Goal: Information Seeking & Learning: Learn about a topic

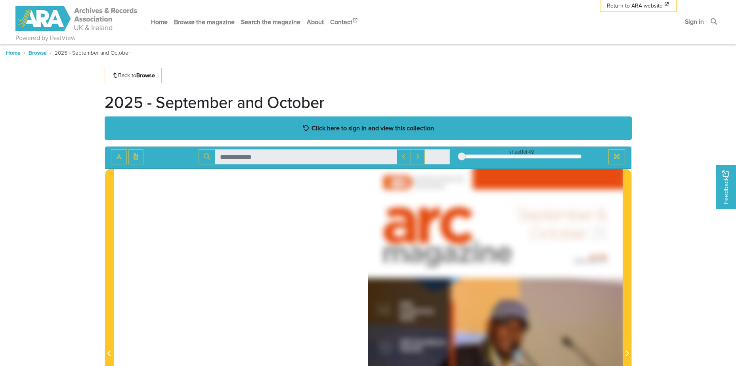
click at [378, 127] on strong "Click here to sign in and view this collection" at bounding box center [373, 128] width 122 height 9
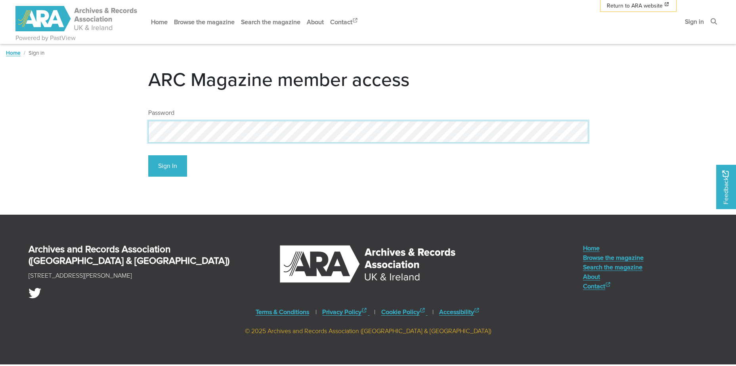
click at [148, 155] on button "Sign In" at bounding box center [167, 166] width 39 height 22
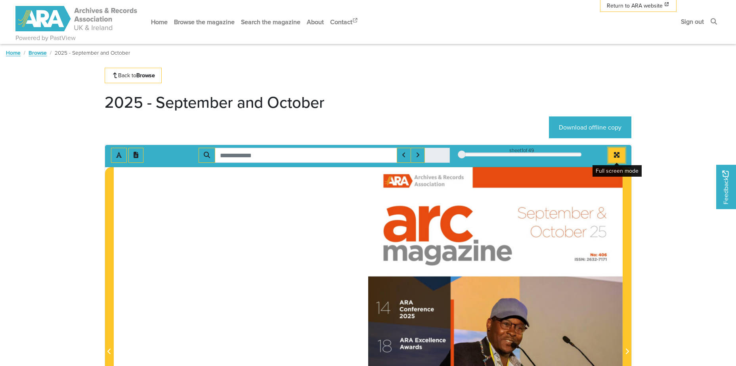
click at [615, 158] on icon "Full screen mode" at bounding box center [617, 155] width 6 height 6
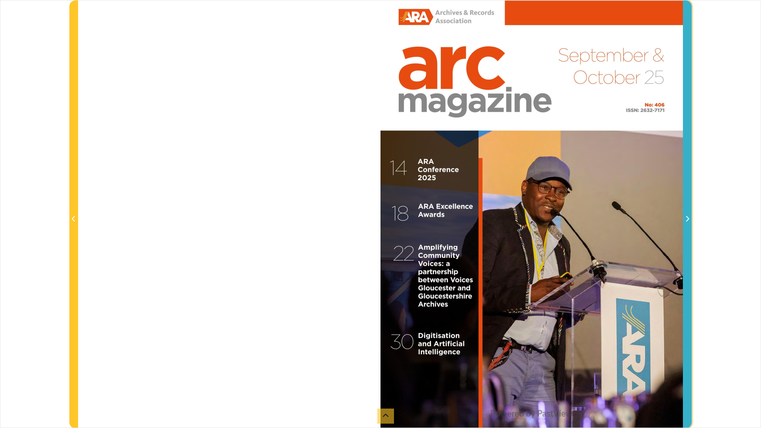
click at [688, 227] on span "Next Page" at bounding box center [687, 214] width 8 height 427
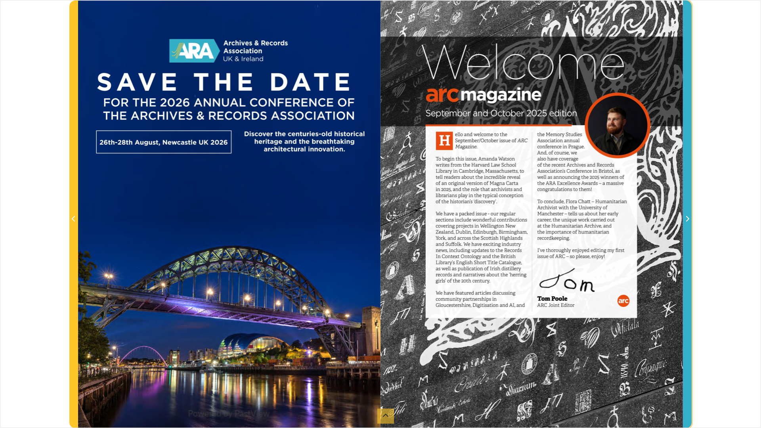
click at [688, 225] on span "Next Page" at bounding box center [687, 214] width 8 height 427
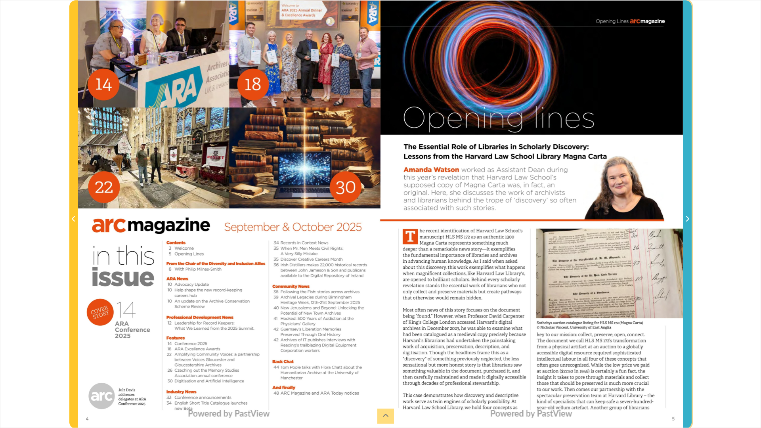
click at [688, 225] on span "Next Page" at bounding box center [687, 214] width 8 height 427
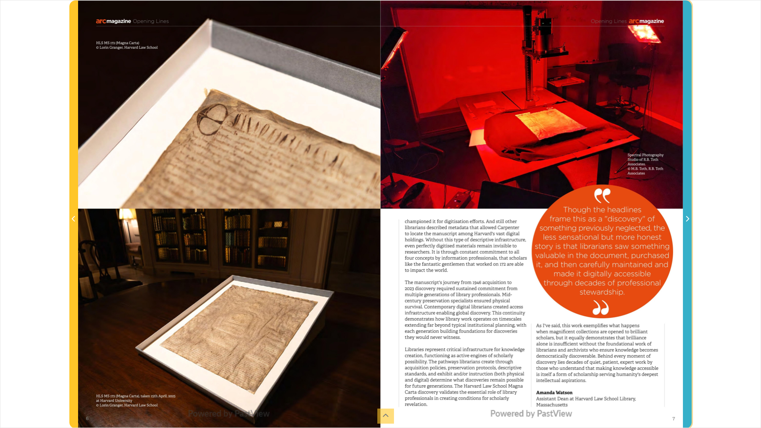
click at [688, 225] on span "Next Page" at bounding box center [687, 214] width 8 height 427
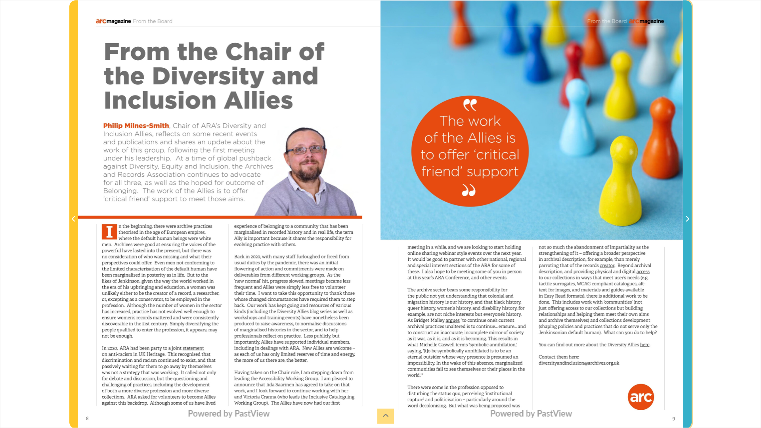
click at [688, 225] on span "Next Page" at bounding box center [687, 214] width 8 height 427
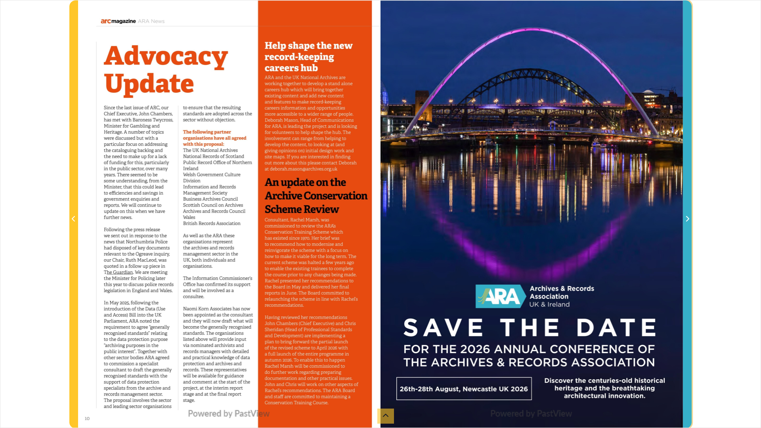
click at [688, 225] on span "Next Page" at bounding box center [687, 214] width 8 height 427
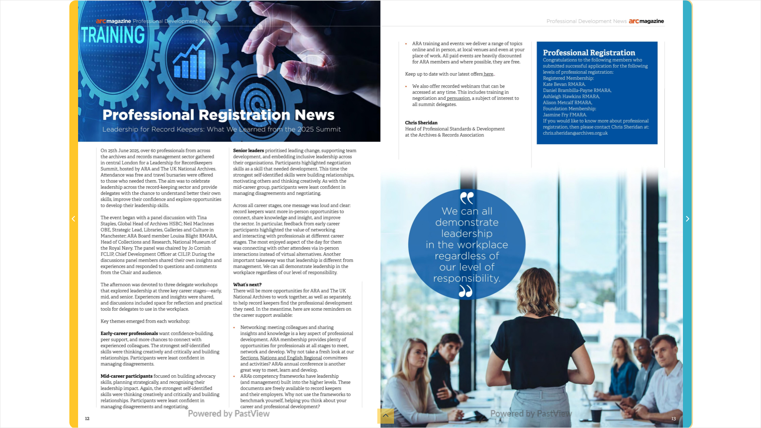
click at [690, 218] on span "Next Page" at bounding box center [687, 219] width 8 height 10
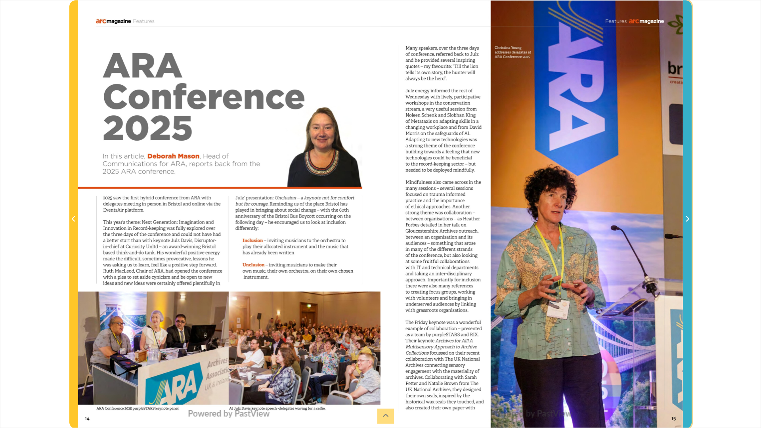
click at [685, 218] on icon "Next Page" at bounding box center [687, 219] width 4 height 6
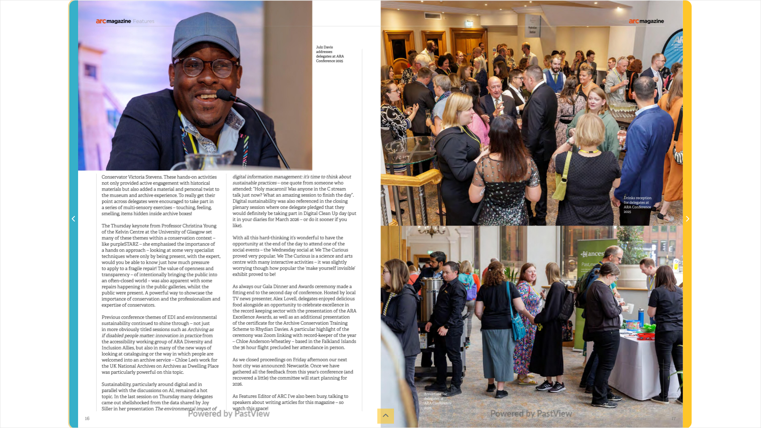
click at [73, 220] on icon "Previous Page" at bounding box center [74, 219] width 4 height 6
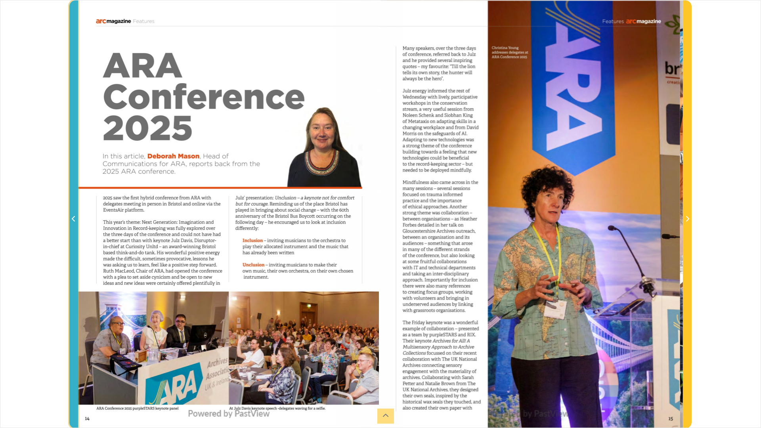
click at [73, 220] on icon "Previous Page" at bounding box center [74, 219] width 4 height 6
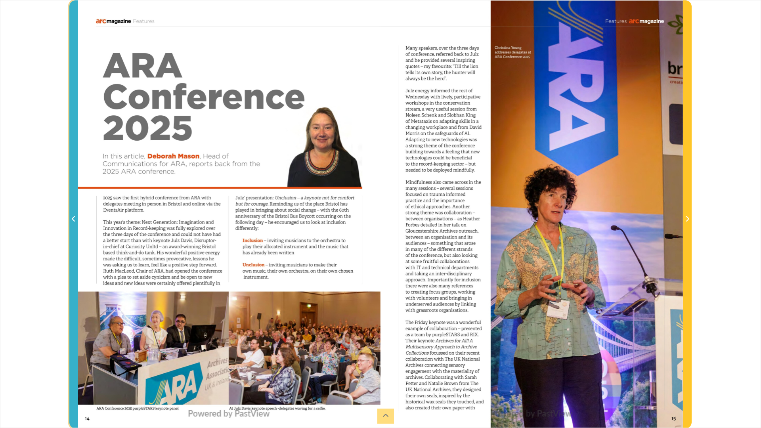
click at [73, 220] on icon "Previous Page" at bounding box center [74, 219] width 4 height 6
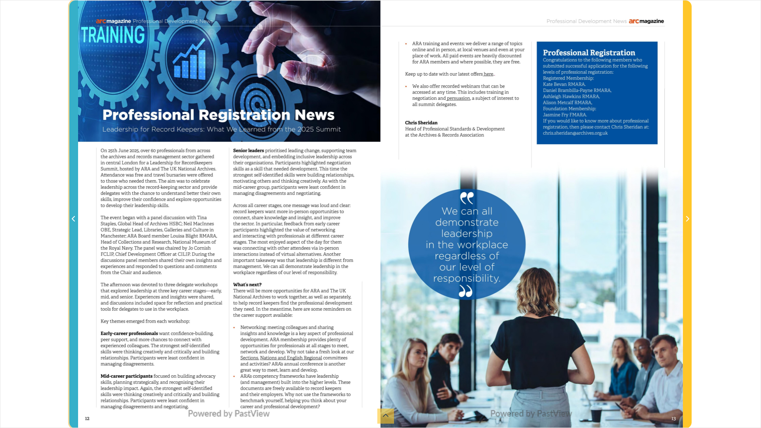
click at [73, 220] on icon "Previous Page" at bounding box center [74, 219] width 4 height 6
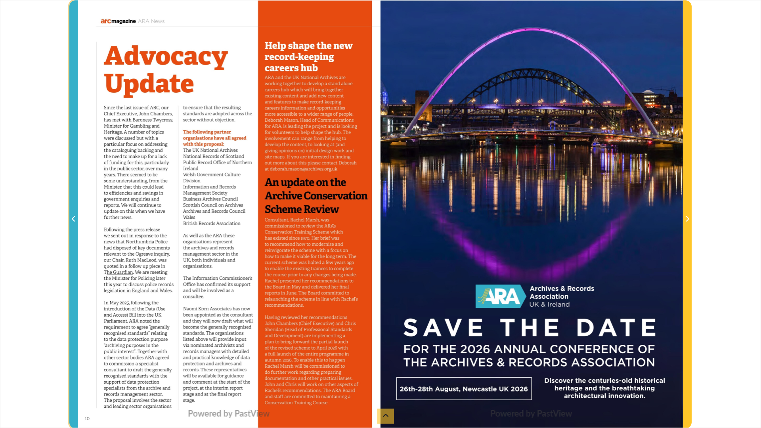
click at [73, 220] on icon "Previous Page" at bounding box center [74, 219] width 4 height 6
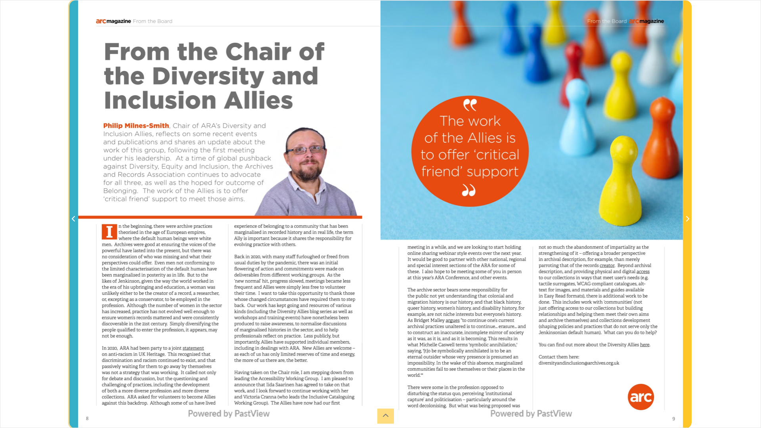
click at [73, 220] on icon "Previous Page" at bounding box center [74, 219] width 4 height 6
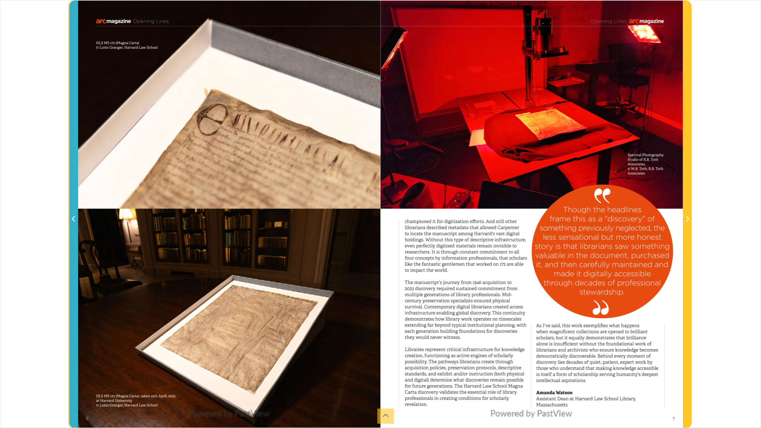
click at [73, 220] on icon "Previous Page" at bounding box center [74, 219] width 4 height 6
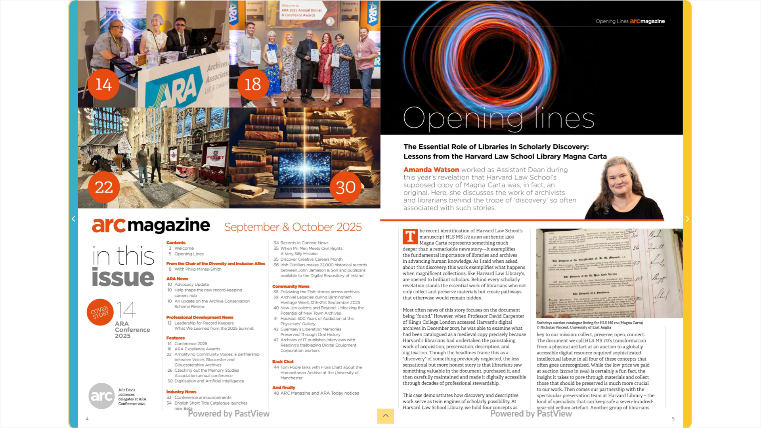
click at [73, 220] on icon "Previous Page" at bounding box center [74, 219] width 4 height 6
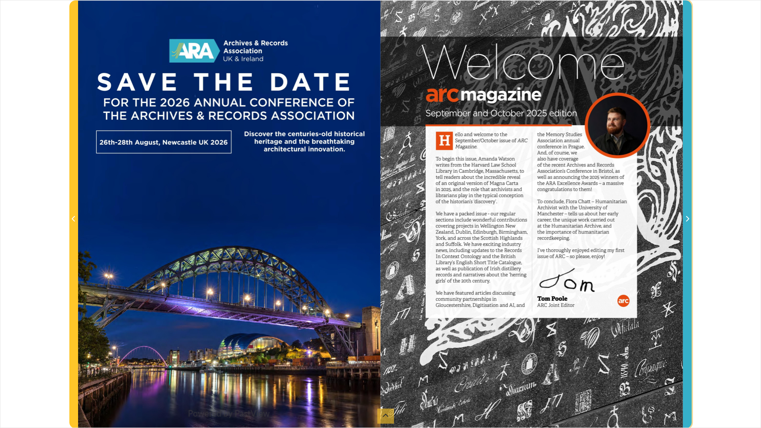
click at [688, 224] on span "Next Page" at bounding box center [687, 214] width 8 height 427
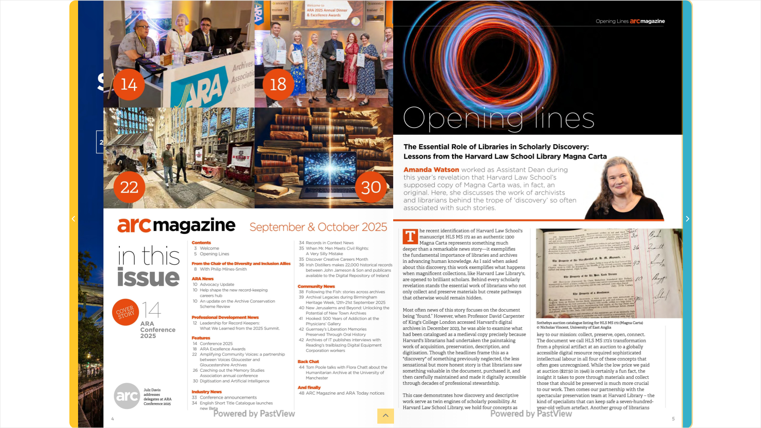
click at [688, 224] on span "Next Page" at bounding box center [687, 214] width 8 height 427
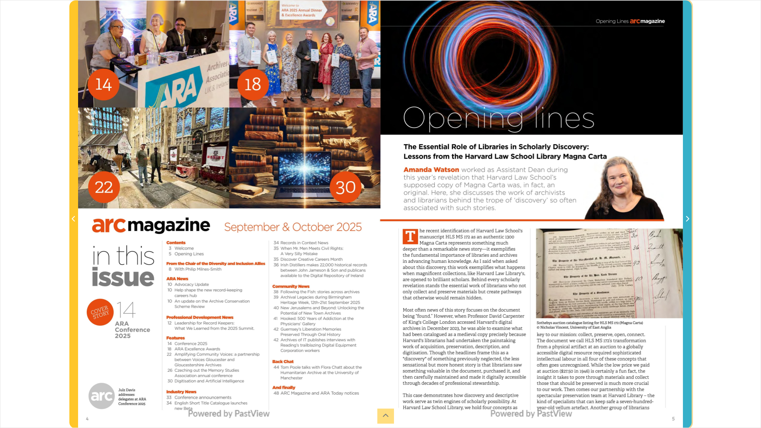
click at [688, 224] on span "Next Page" at bounding box center [687, 214] width 8 height 427
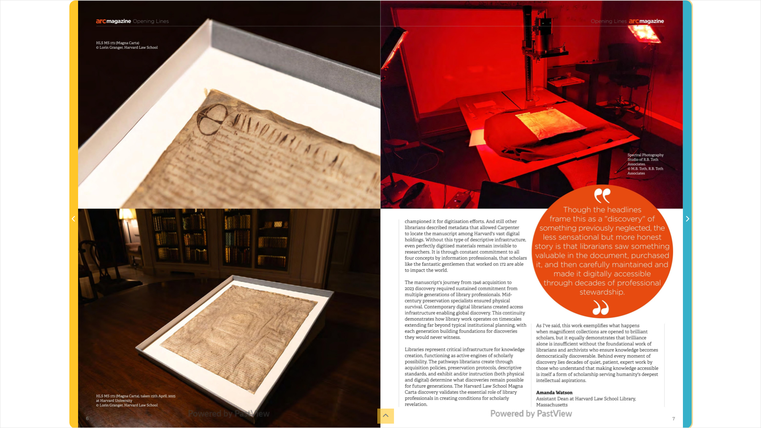
click at [688, 224] on span "Next Page" at bounding box center [687, 214] width 8 height 427
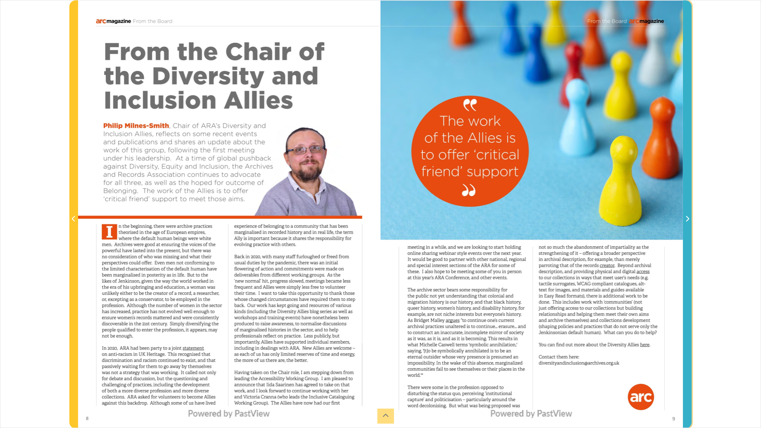
click at [687, 224] on span "Next Page" at bounding box center [687, 214] width 8 height 427
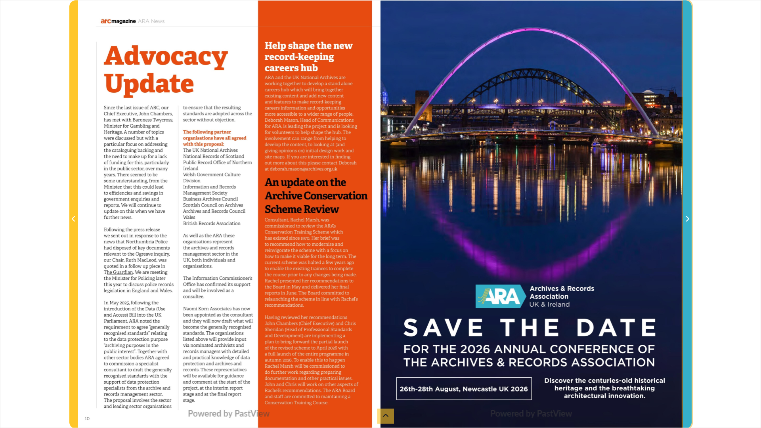
click at [687, 224] on span "Next Page" at bounding box center [687, 214] width 8 height 427
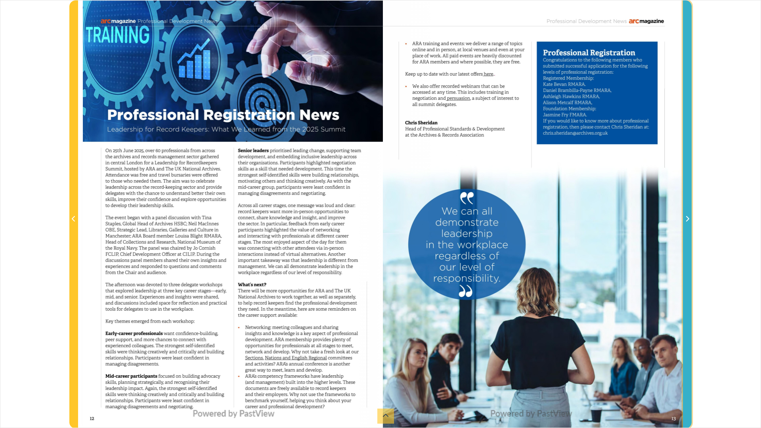
click at [687, 224] on span "Next Page" at bounding box center [687, 214] width 8 height 427
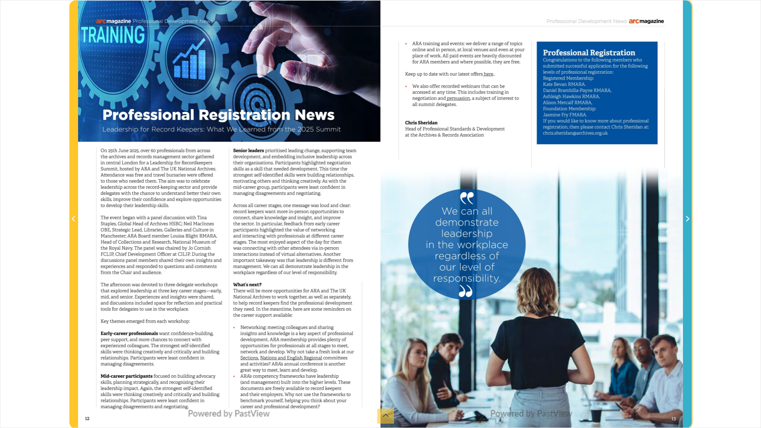
click at [687, 224] on span "Next Page" at bounding box center [687, 214] width 8 height 427
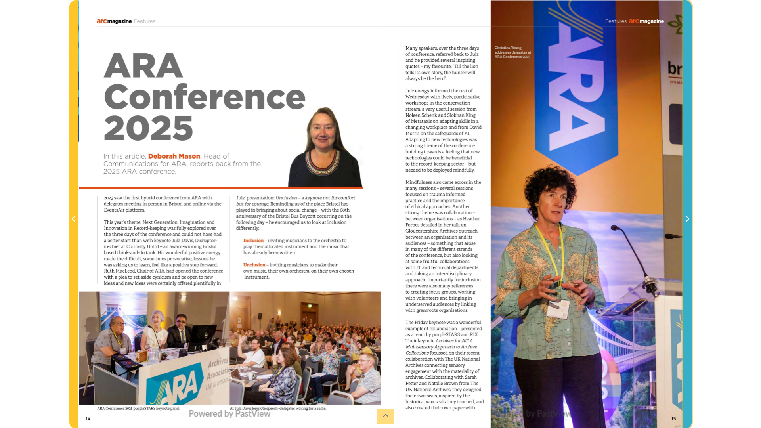
click at [687, 224] on span "Next Page" at bounding box center [687, 214] width 8 height 427
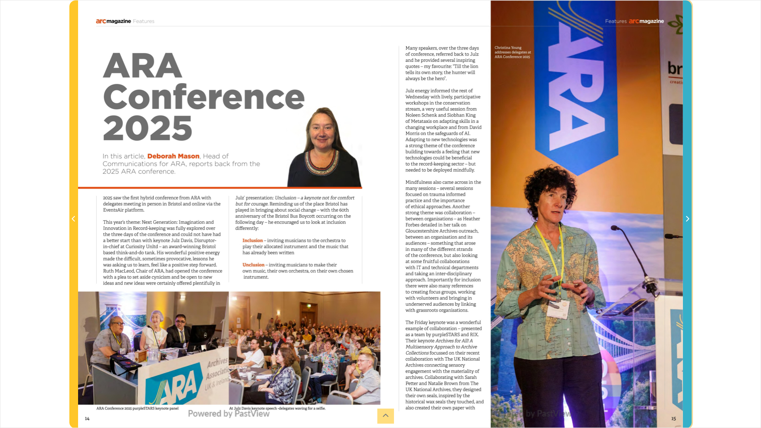
click at [687, 224] on span "Next Page" at bounding box center [687, 219] width 8 height 10
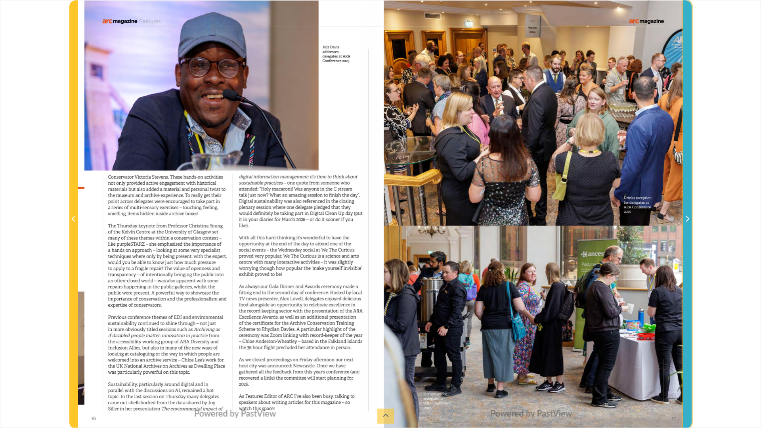
click at [687, 217] on icon "Next Page" at bounding box center [687, 219] width 3 height 6
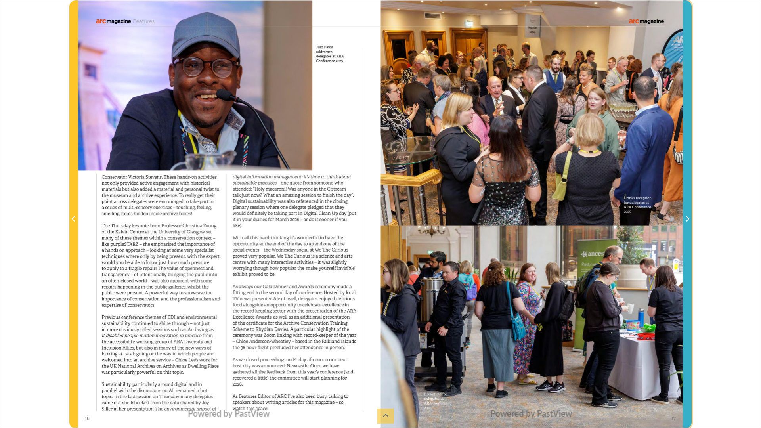
click at [687, 217] on icon "Next Page" at bounding box center [687, 219] width 3 height 6
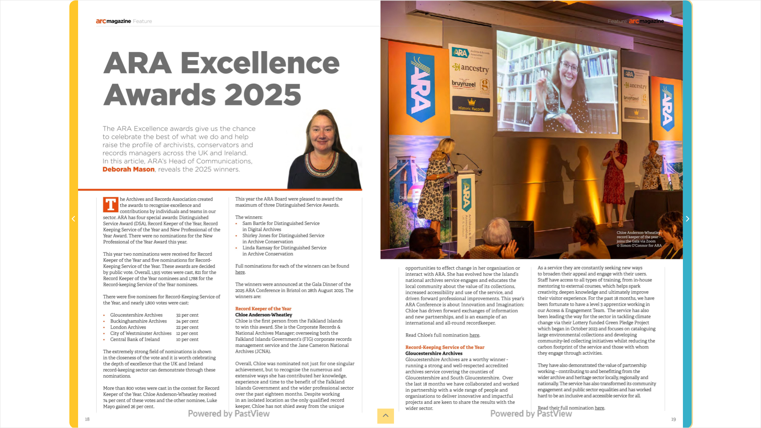
click at [687, 218] on icon "Next Page" at bounding box center [687, 219] width 4 height 6
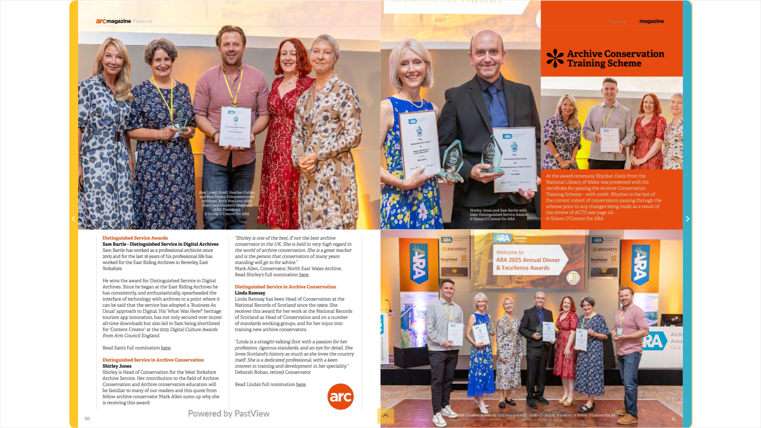
click at [688, 226] on span "Next Page" at bounding box center [687, 214] width 8 height 427
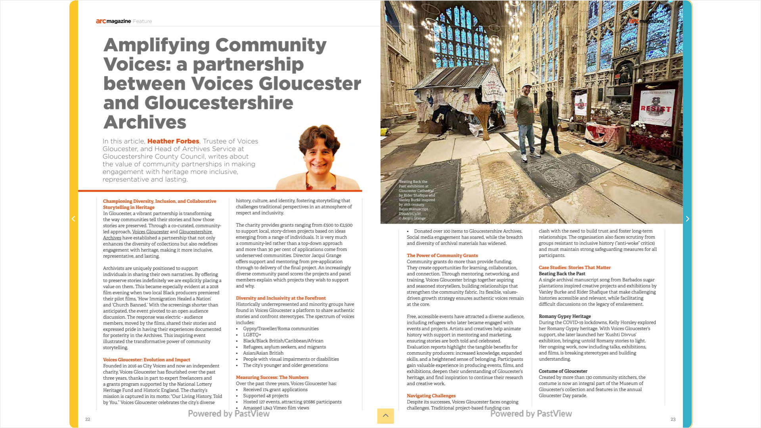
click at [688, 226] on span "Next Page" at bounding box center [687, 214] width 8 height 427
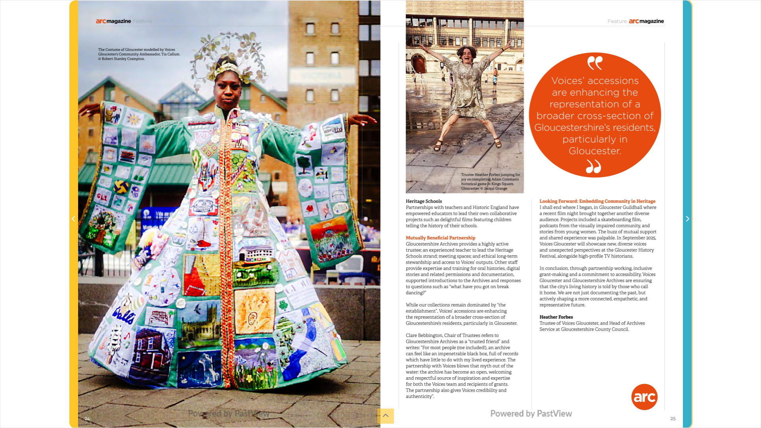
click at [688, 226] on span "Next Page" at bounding box center [687, 214] width 8 height 427
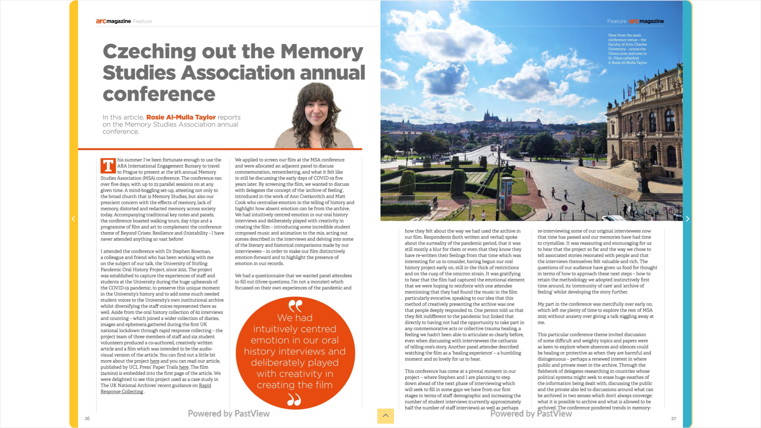
click at [688, 226] on span "Next Page" at bounding box center [687, 214] width 8 height 427
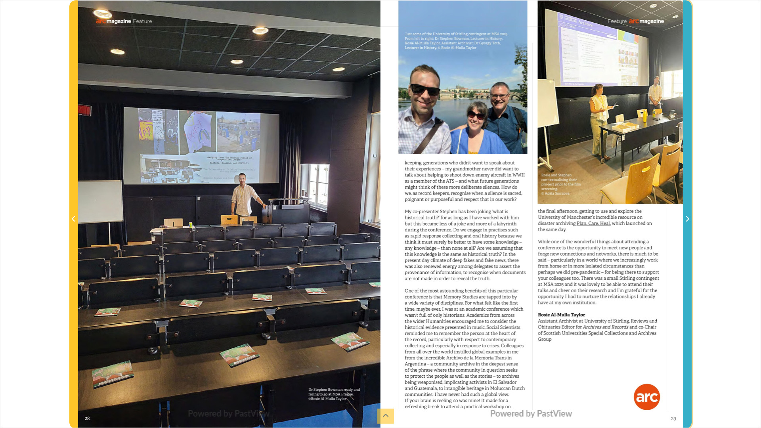
click at [688, 226] on span "Next Page" at bounding box center [687, 214] width 8 height 427
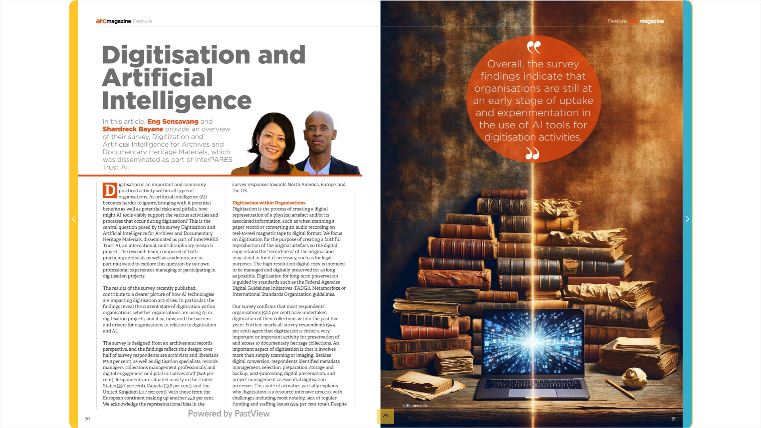
click at [688, 226] on span "Next Page" at bounding box center [687, 214] width 8 height 427
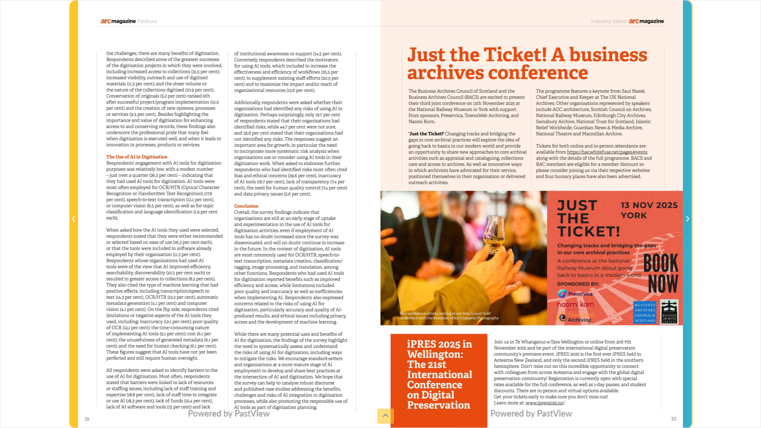
click at [684, 219] on span "Next Page" at bounding box center [687, 219] width 8 height 10
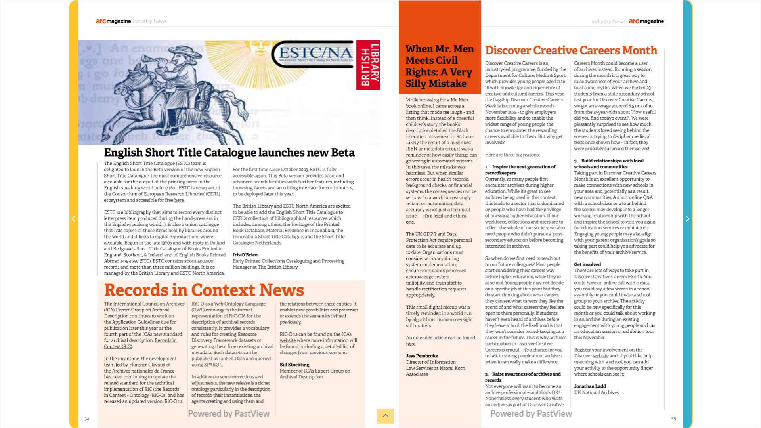
click at [685, 219] on span "Next Page" at bounding box center [687, 219] width 8 height 10
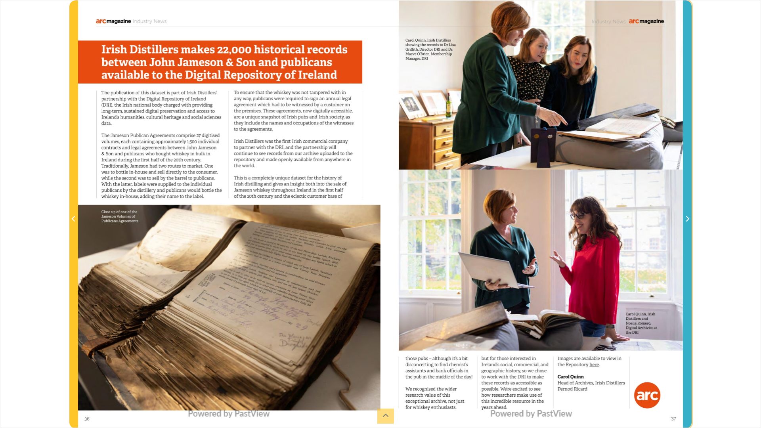
click at [690, 224] on span "Next Page" at bounding box center [687, 214] width 8 height 427
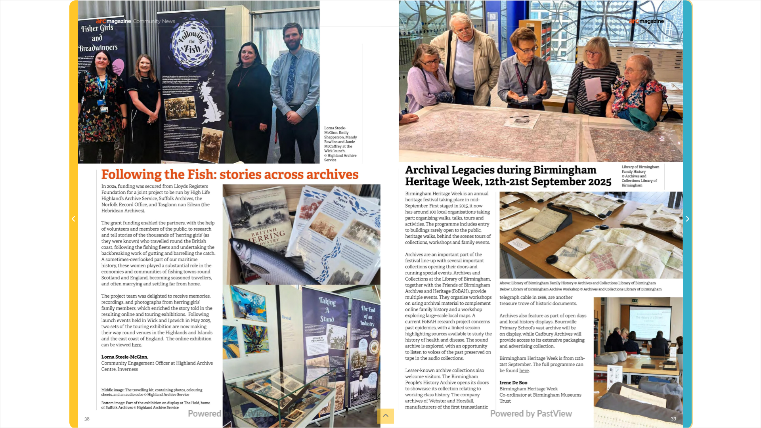
click at [690, 224] on span "Next Page" at bounding box center [687, 214] width 8 height 427
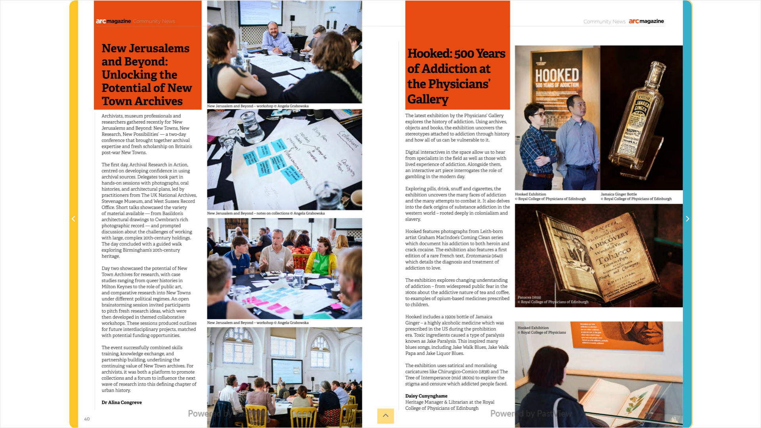
click at [690, 225] on span "Next Page" at bounding box center [687, 214] width 8 height 427
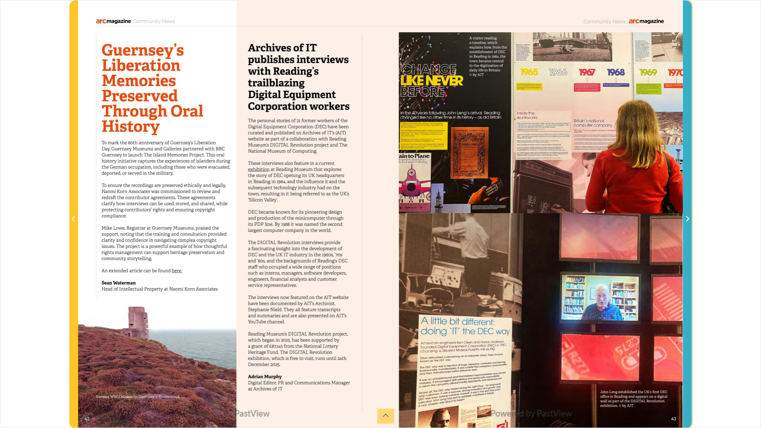
click at [690, 225] on span "Next Page" at bounding box center [687, 214] width 8 height 427
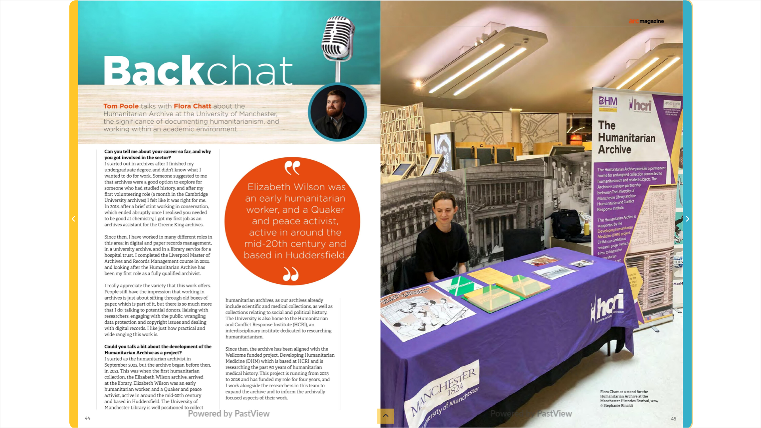
click at [690, 225] on span "Next Page" at bounding box center [687, 214] width 8 height 427
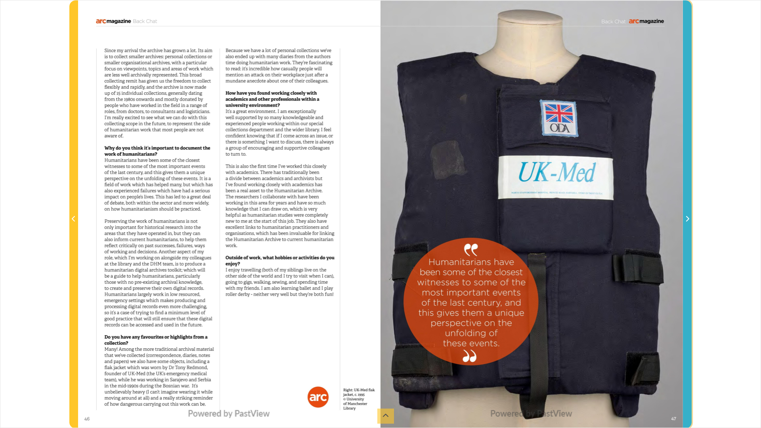
click at [690, 225] on span "Next Page" at bounding box center [687, 214] width 8 height 427
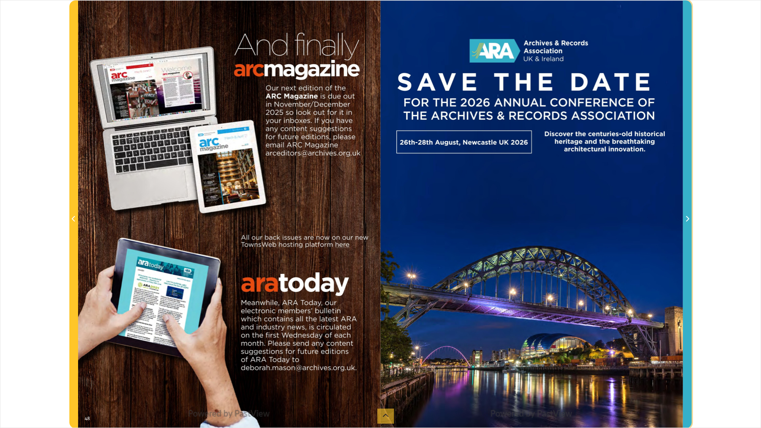
click at [690, 225] on span "Next Page" at bounding box center [687, 214] width 8 height 427
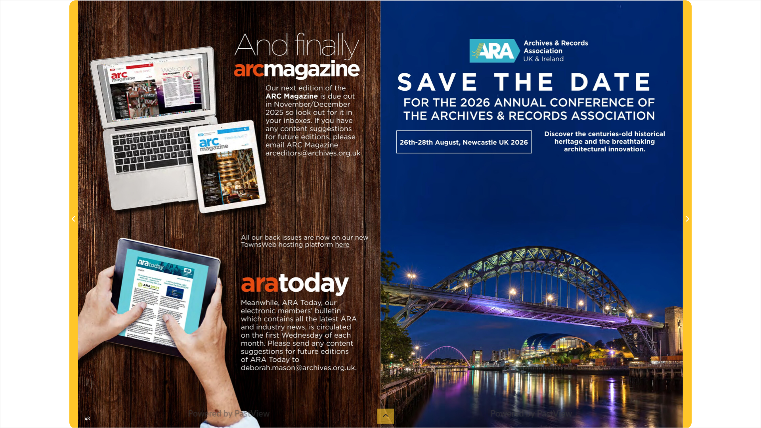
click at [722, 90] on div "sheet 48 of 49 48 **" at bounding box center [380, 214] width 761 height 428
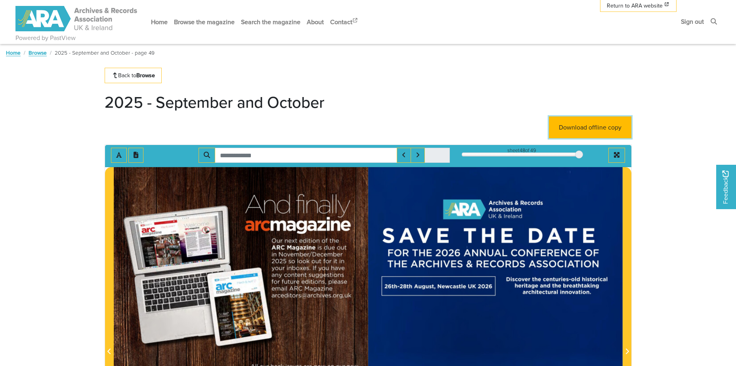
click at [591, 126] on link "Download offline copy" at bounding box center [590, 128] width 82 height 22
